Goal: Information Seeking & Learning: Learn about a topic

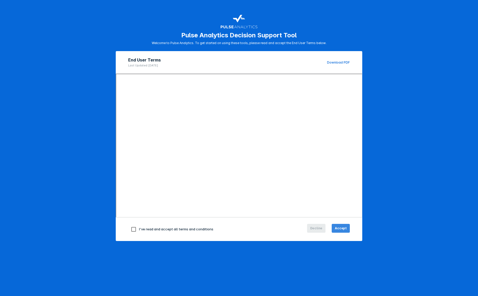
click at [336, 228] on span "Accept" at bounding box center [341, 228] width 12 height 5
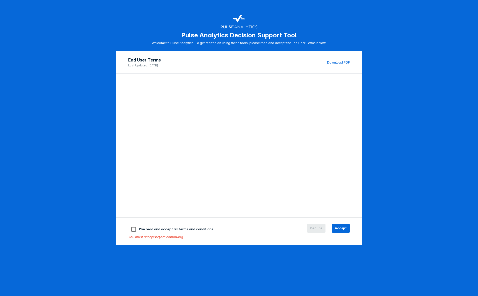
click at [131, 229] on input "checkbox" at bounding box center [133, 229] width 11 height 11
checkbox input "true"
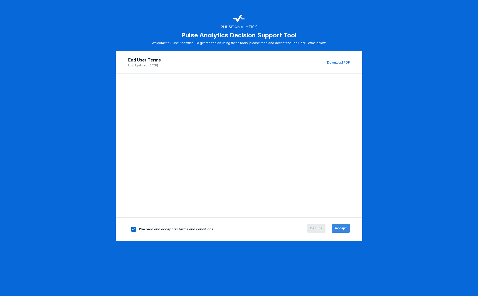
click at [339, 228] on span "Accept" at bounding box center [341, 228] width 12 height 5
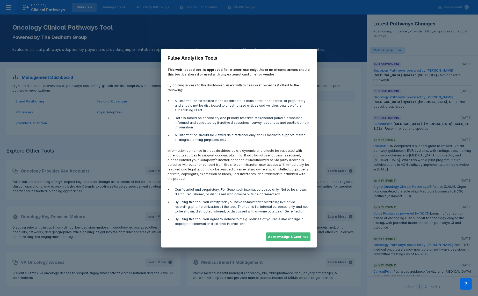
click at [280, 232] on button "Acknowledge & Continue" at bounding box center [288, 236] width 45 height 9
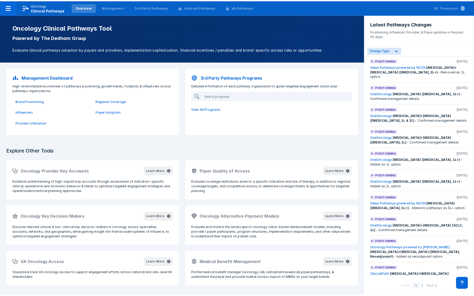
scroll to position [892, 0]
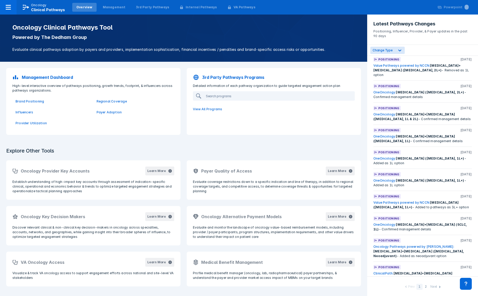
click at [413, 271] on span "[MEDICAL_DATA]+[MEDICAL_DATA] ([MEDICAL_DATA], Neoadjuvant & [MEDICAL_DATA])" at bounding box center [416, 275] width 87 height 9
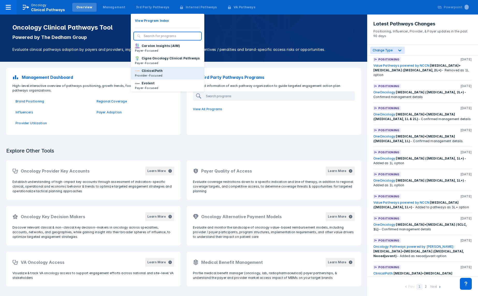
click at [147, 73] on p "ClinicalPath" at bounding box center [152, 70] width 21 height 5
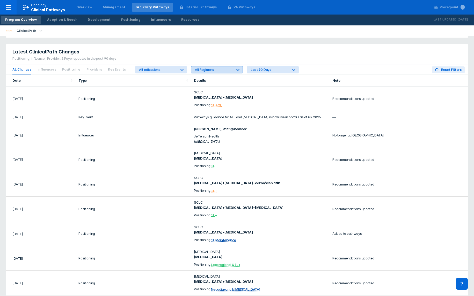
click at [224, 71] on div "All Regimens" at bounding box center [214, 70] width 38 height 4
click at [224, 70] on div "All Regimens" at bounding box center [214, 70] width 38 height 4
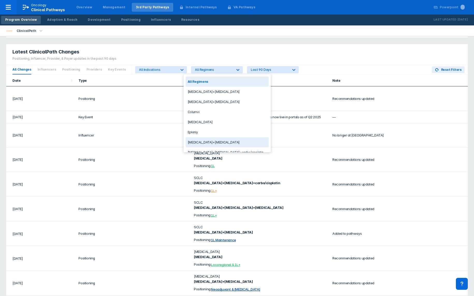
click at [208, 141] on div "[MEDICAL_DATA]+[MEDICAL_DATA]" at bounding box center [227, 142] width 83 height 10
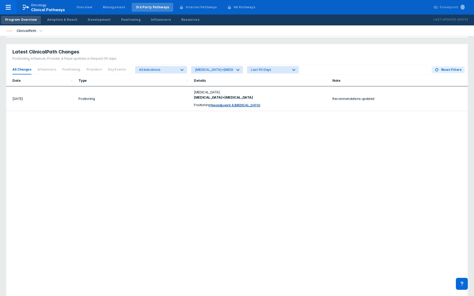
click at [39, 30] on icon "button" at bounding box center [41, 31] width 6 height 6
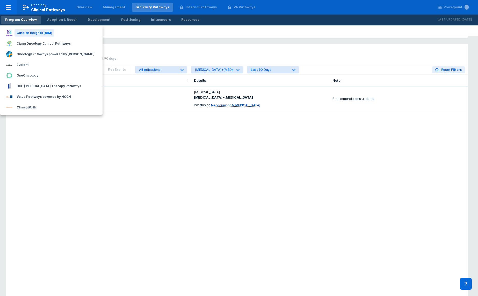
click at [39, 33] on div "Carelon Insights (AIM)" at bounding box center [35, 32] width 40 height 7
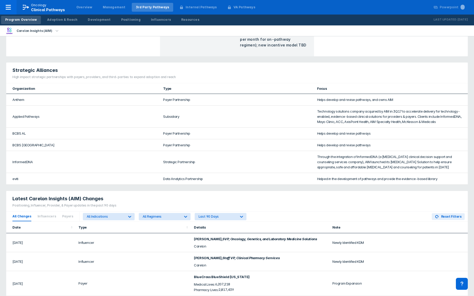
scroll to position [309, 0]
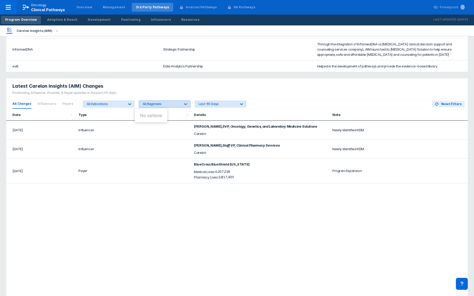
click at [175, 102] on div "All Regimens" at bounding box center [162, 104] width 38 height 4
click at [205, 103] on div "Last 90 Days" at bounding box center [218, 104] width 38 height 4
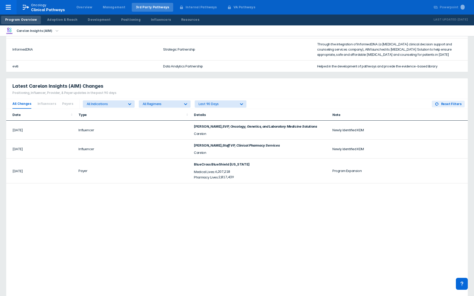
click at [286, 95] on div "Latest Carelon Insights (AIM) Changes Positioning, Influencer, Provider, & Paye…" at bounding box center [237, 88] width 462 height 21
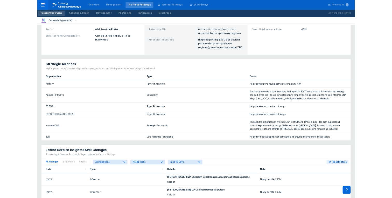
scroll to position [164, 0]
